Goal: Communication & Community: Answer question/provide support

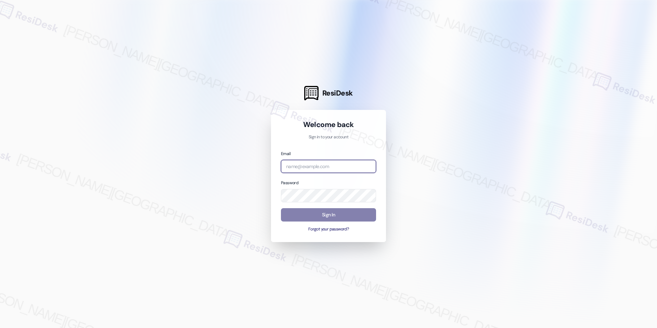
click at [341, 166] on input "email" at bounding box center [328, 166] width 95 height 13
type input "automated-surveys-rj_group-raven.forrosuelo@rj_[DOMAIN_NAME]"
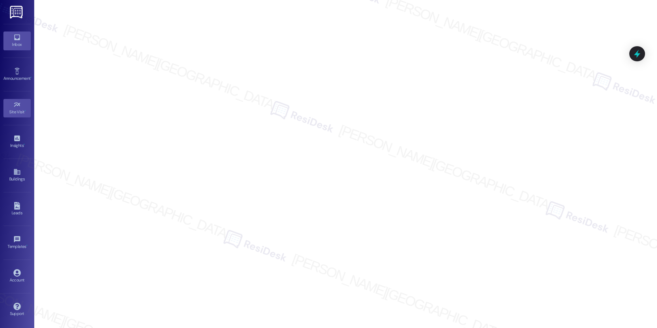
click at [23, 40] on link "Inbox" at bounding box center [16, 40] width 27 height 18
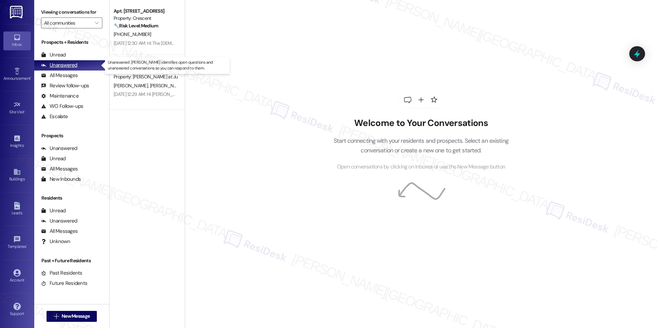
click at [81, 62] on div "Unanswered (0)" at bounding box center [71, 65] width 75 height 10
